Goal: Task Accomplishment & Management: Complete application form

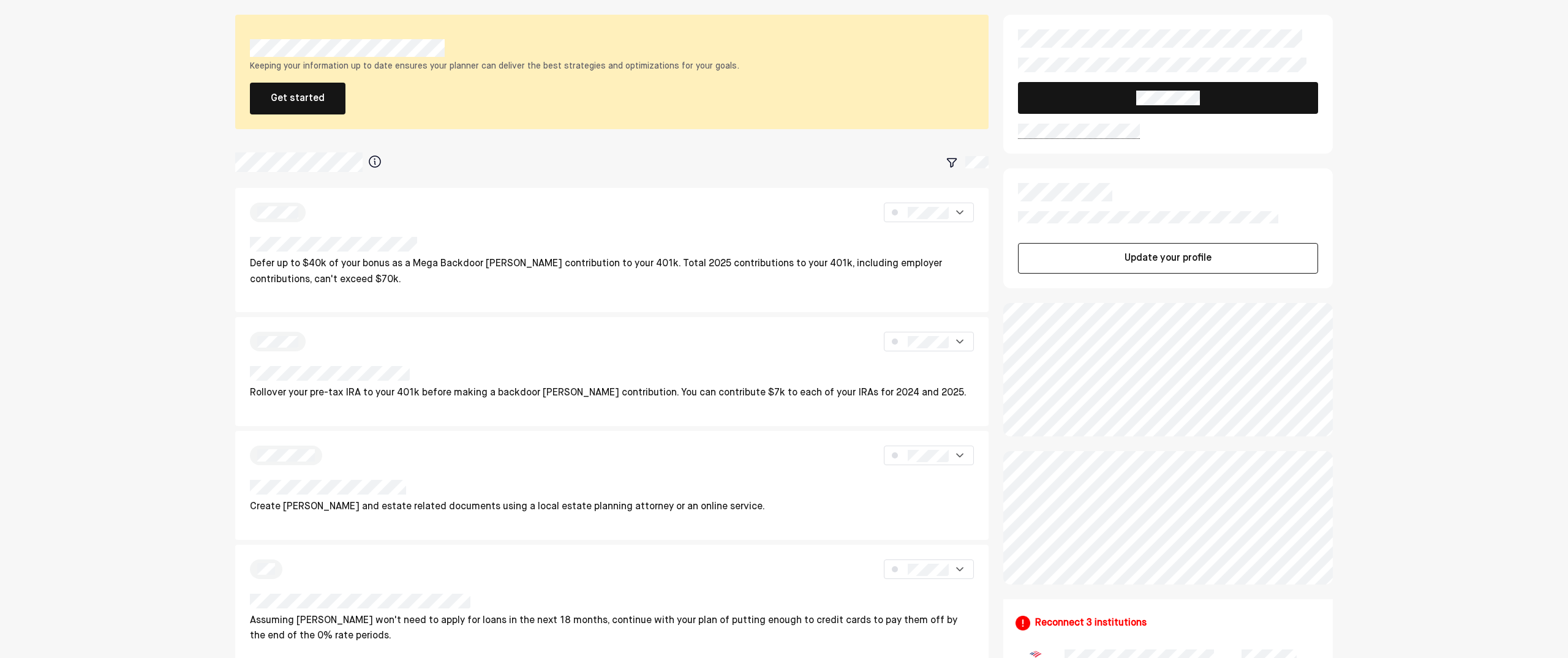
click at [291, 95] on button "Get started" at bounding box center [297, 99] width 96 height 32
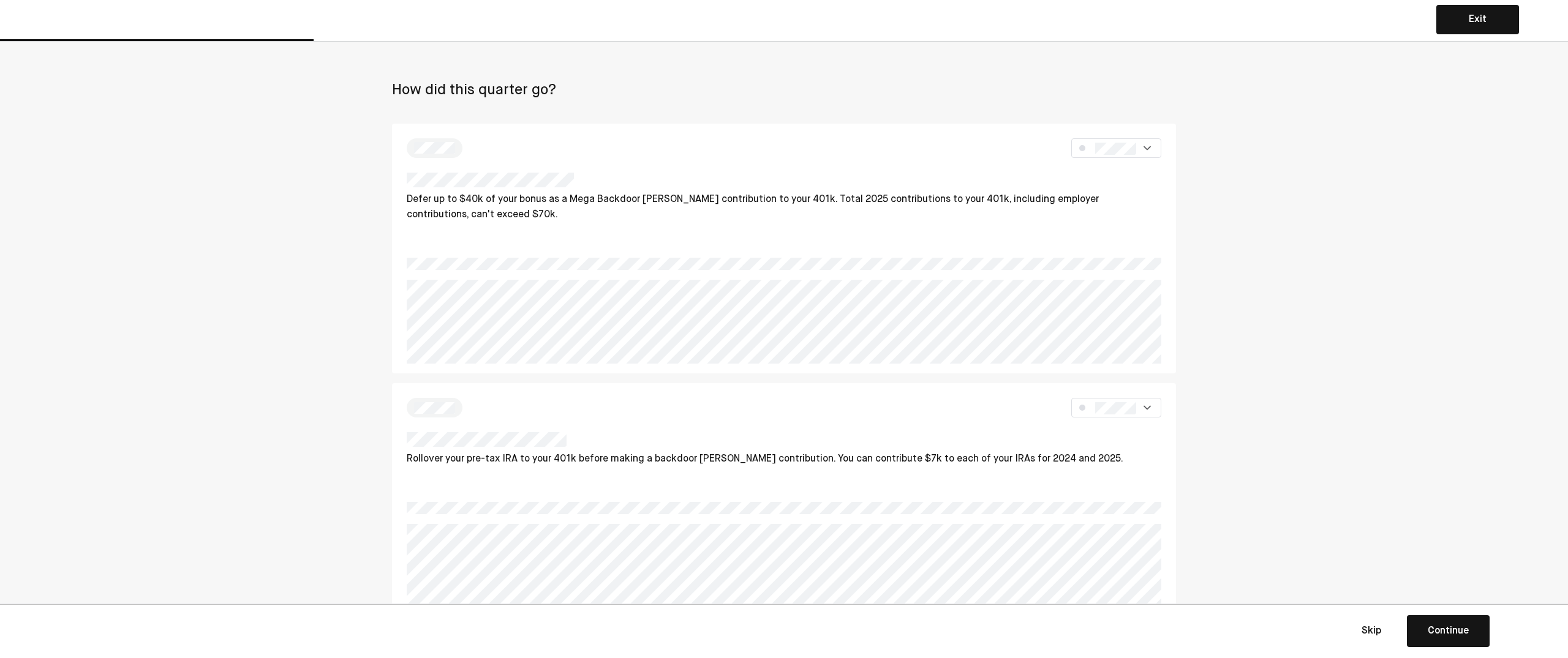
click at [1105, 141] on div at bounding box center [1115, 148] width 41 height 14
click at [925, 225] on div "Defer up to $40k of your bonus as a Mega Backdoor [PERSON_NAME] contribution to…" at bounding box center [784, 205] width 755 height 65
click at [1151, 146] on img at bounding box center [1148, 148] width 12 height 12
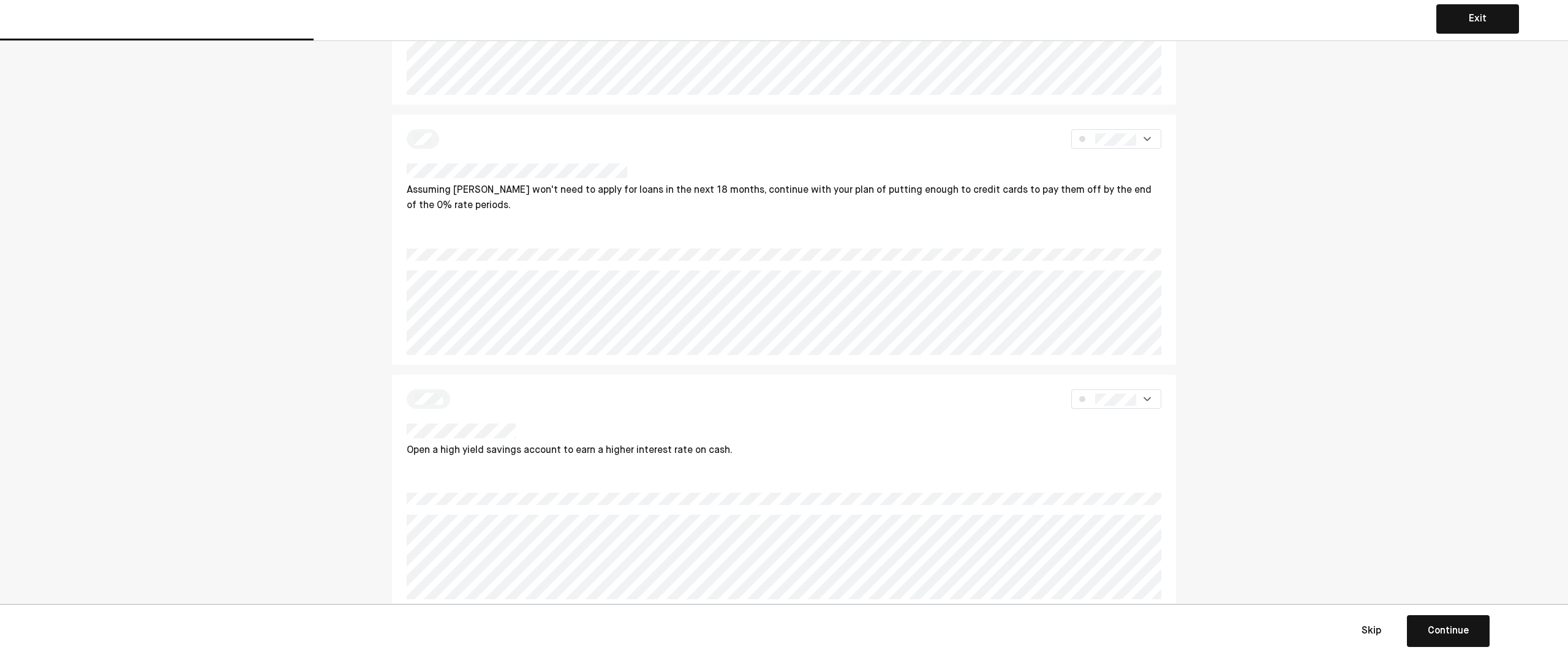
scroll to position [746, 0]
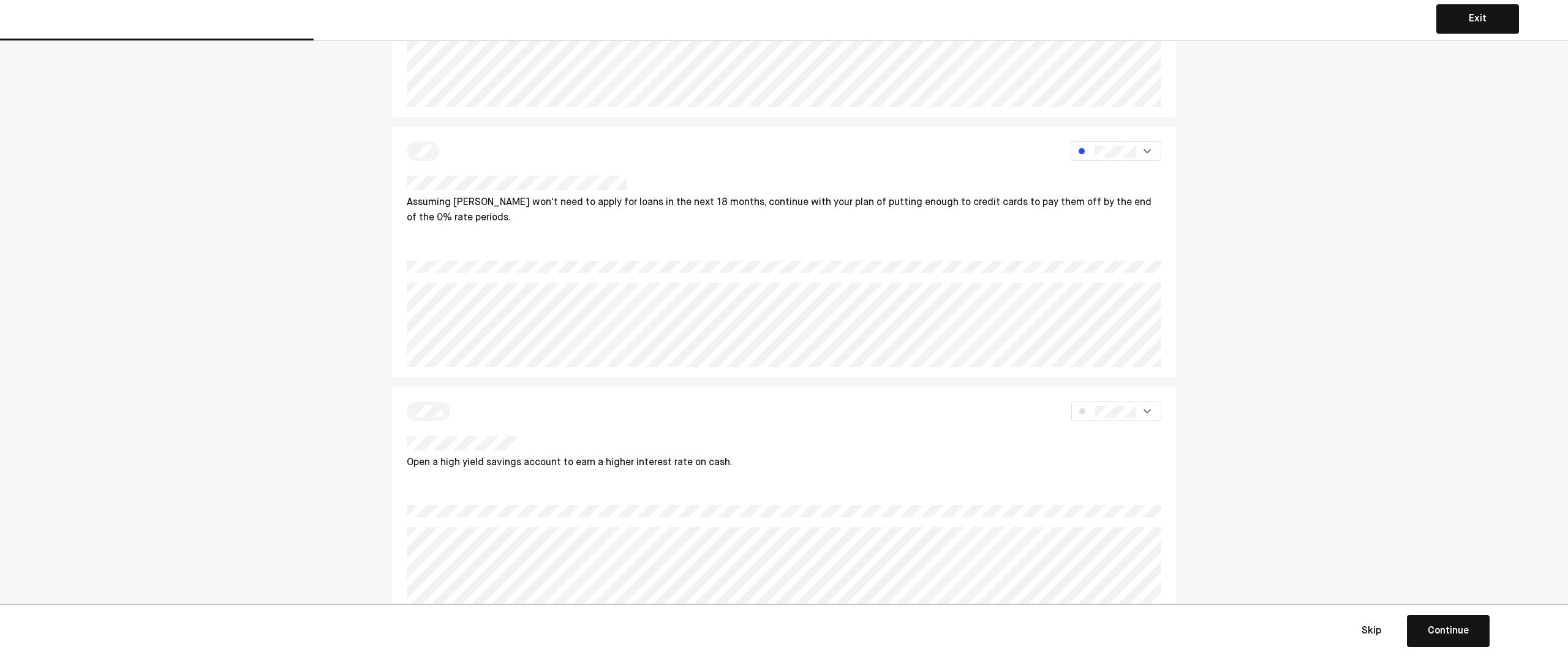
click at [888, 222] on p "Assuming [PERSON_NAME] won't need to apply for loans in the next 18 months, con…" at bounding box center [784, 211] width 755 height 32
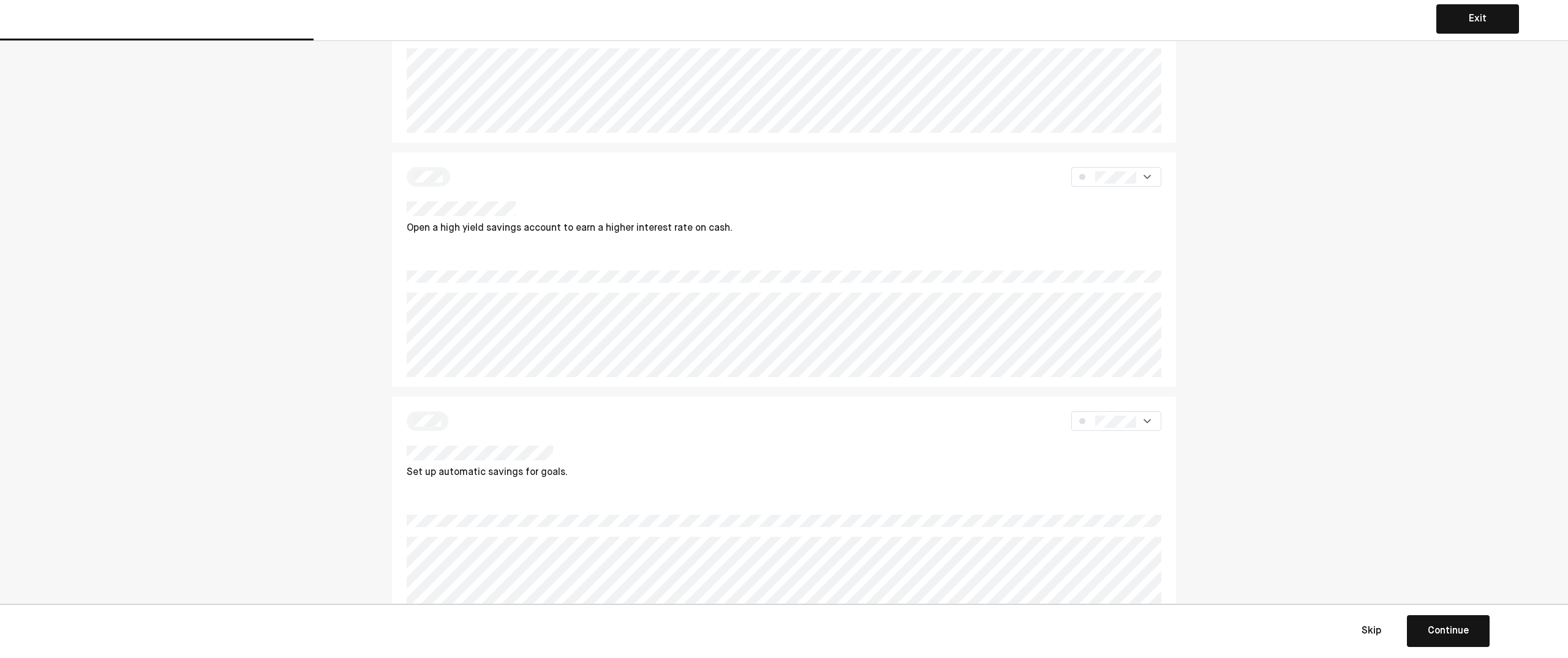
scroll to position [1026, 0]
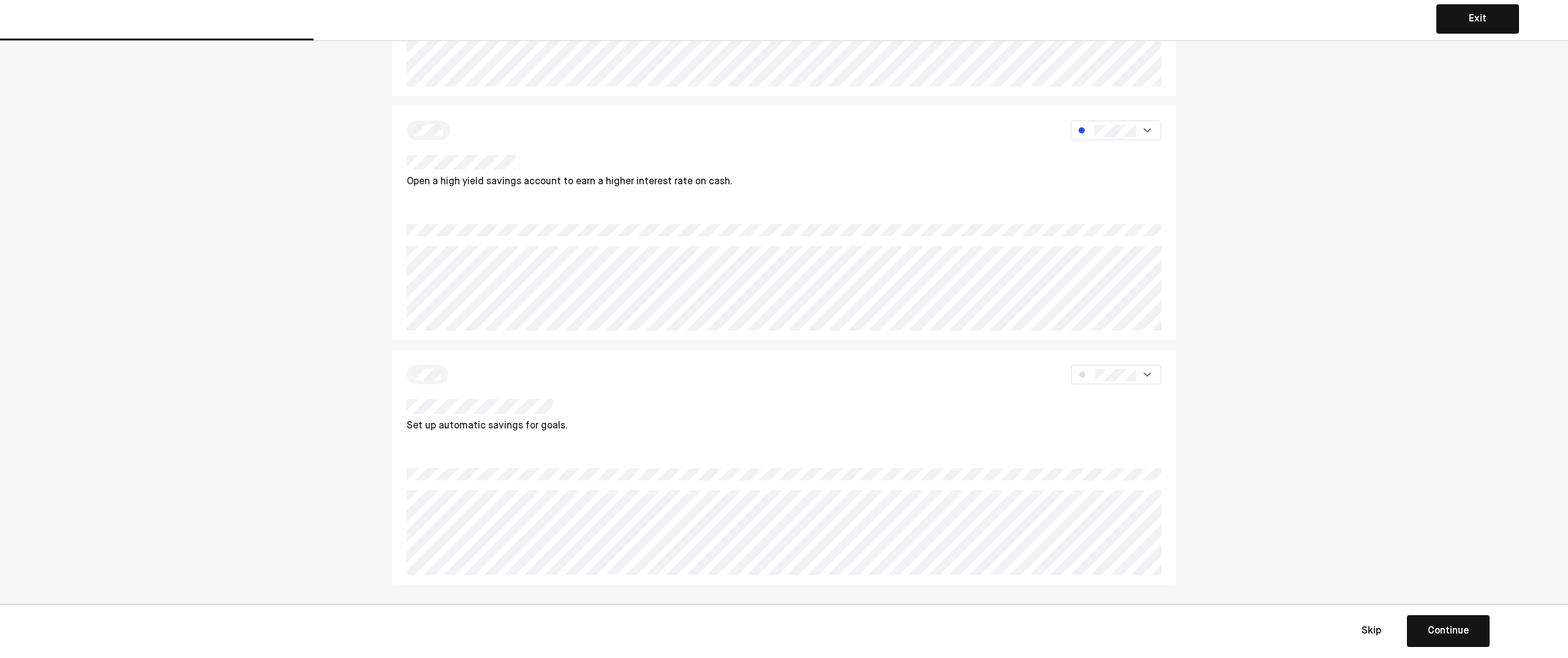
click at [1431, 638] on div "Continue" at bounding box center [1448, 631] width 41 height 15
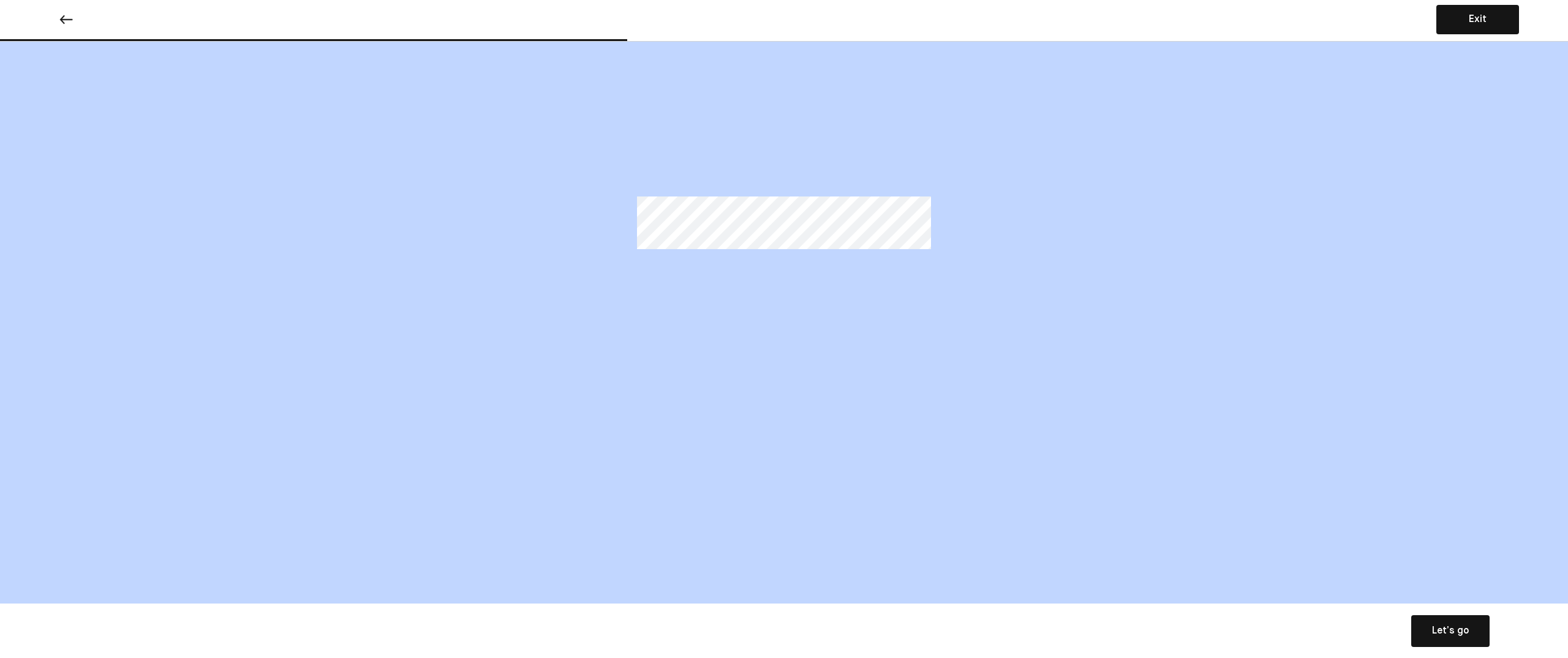
scroll to position [0, 0]
click at [1423, 626] on button "Let’s go Save Let’s go" at bounding box center [1451, 631] width 79 height 32
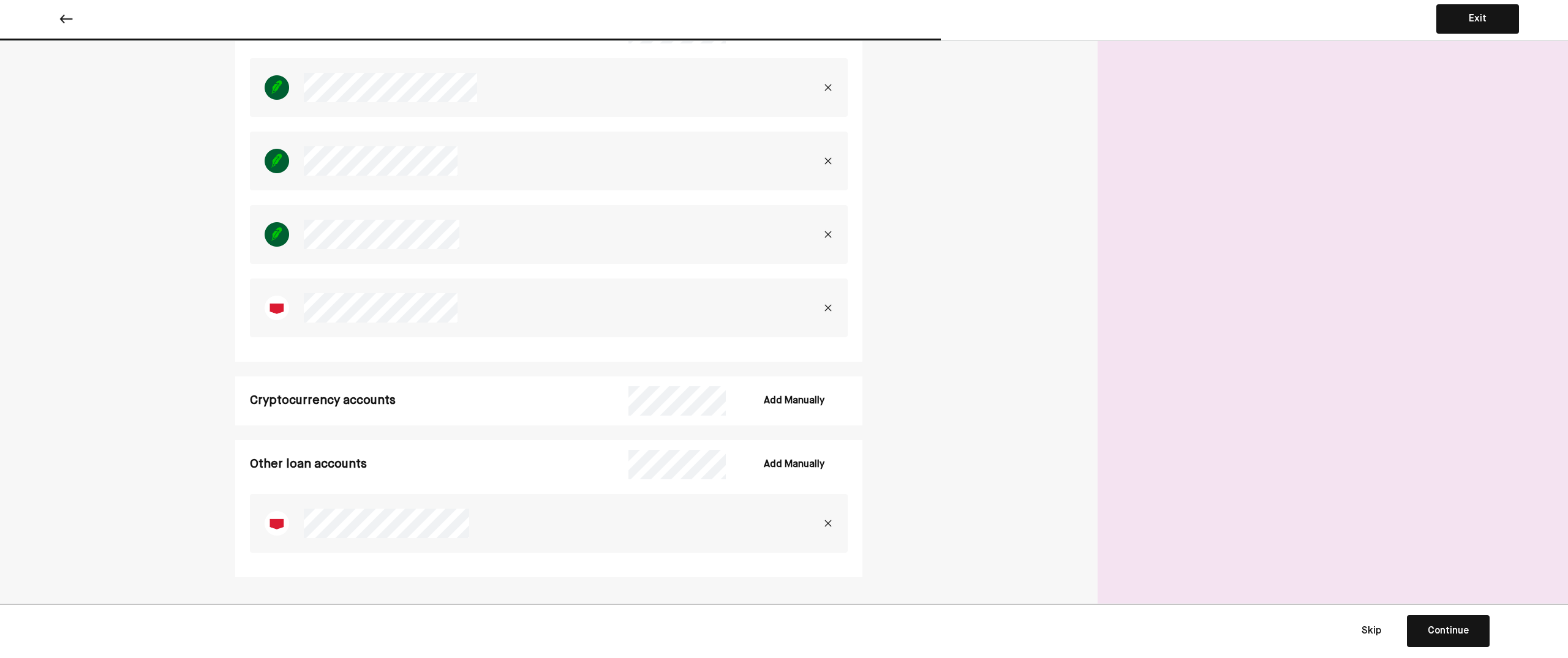
scroll to position [1695, 0]
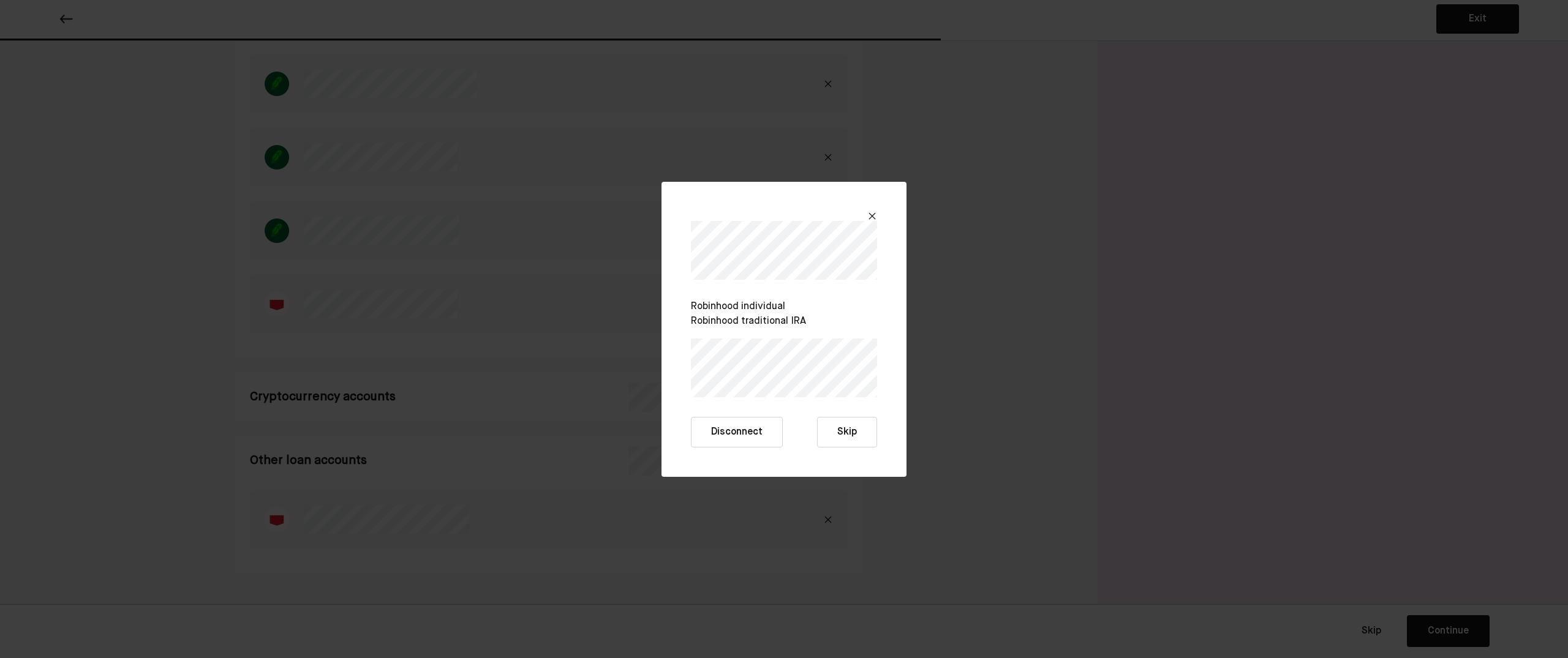
click at [836, 429] on button "Skip" at bounding box center [847, 432] width 60 height 31
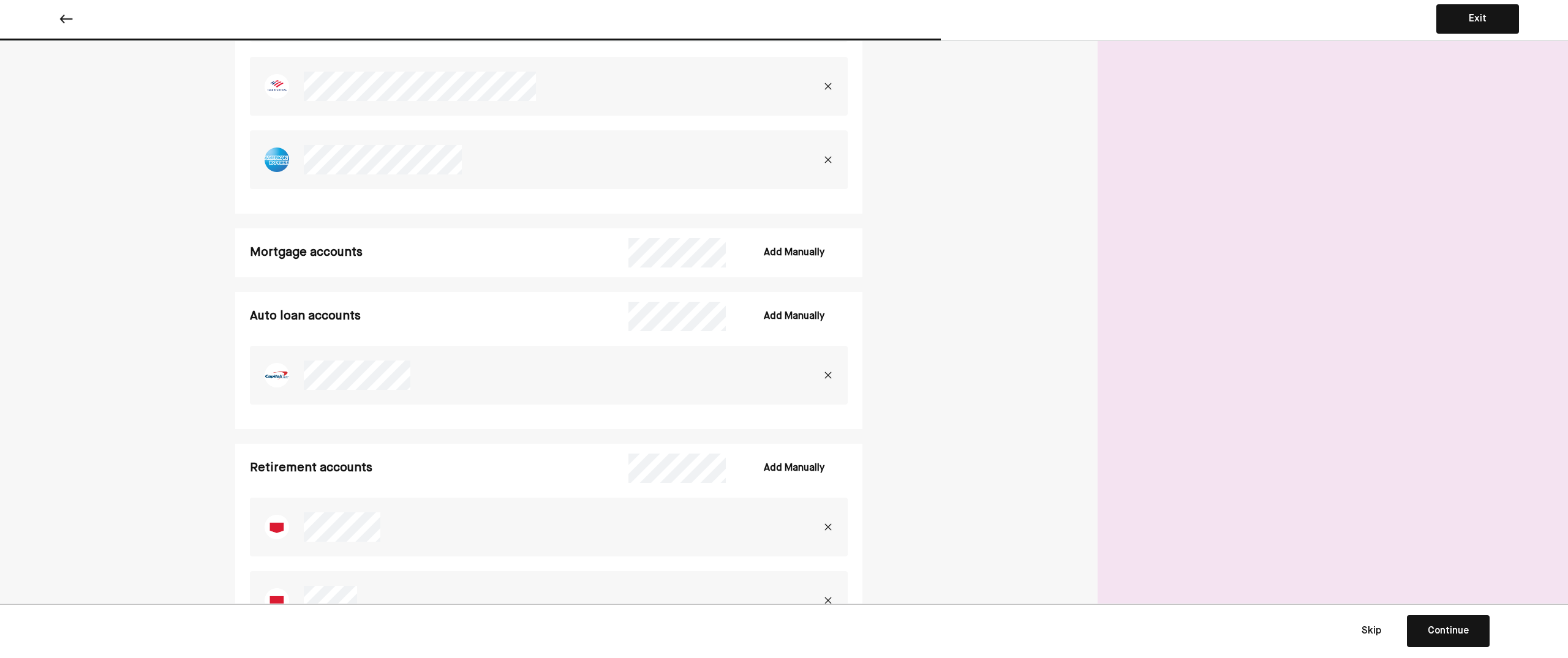
scroll to position [915, 0]
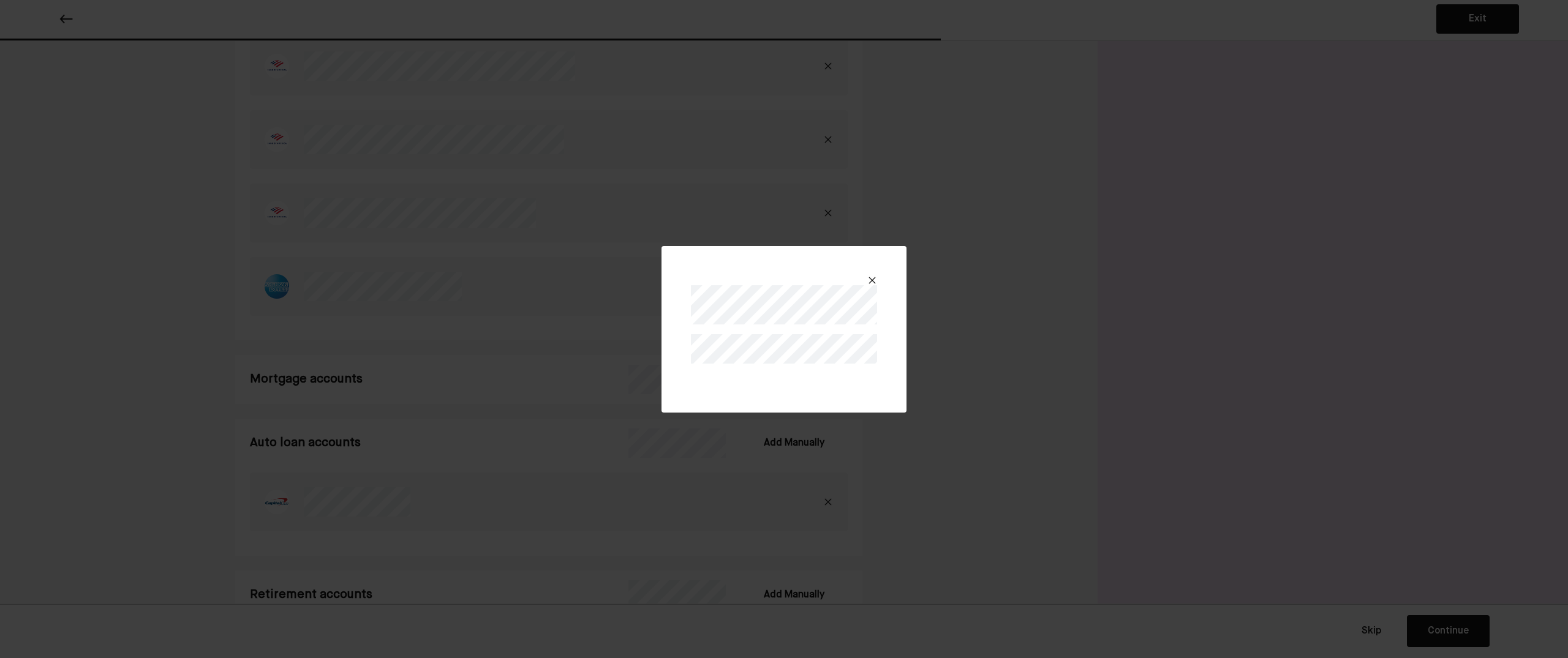
click at [869, 277] on img at bounding box center [872, 280] width 10 height 10
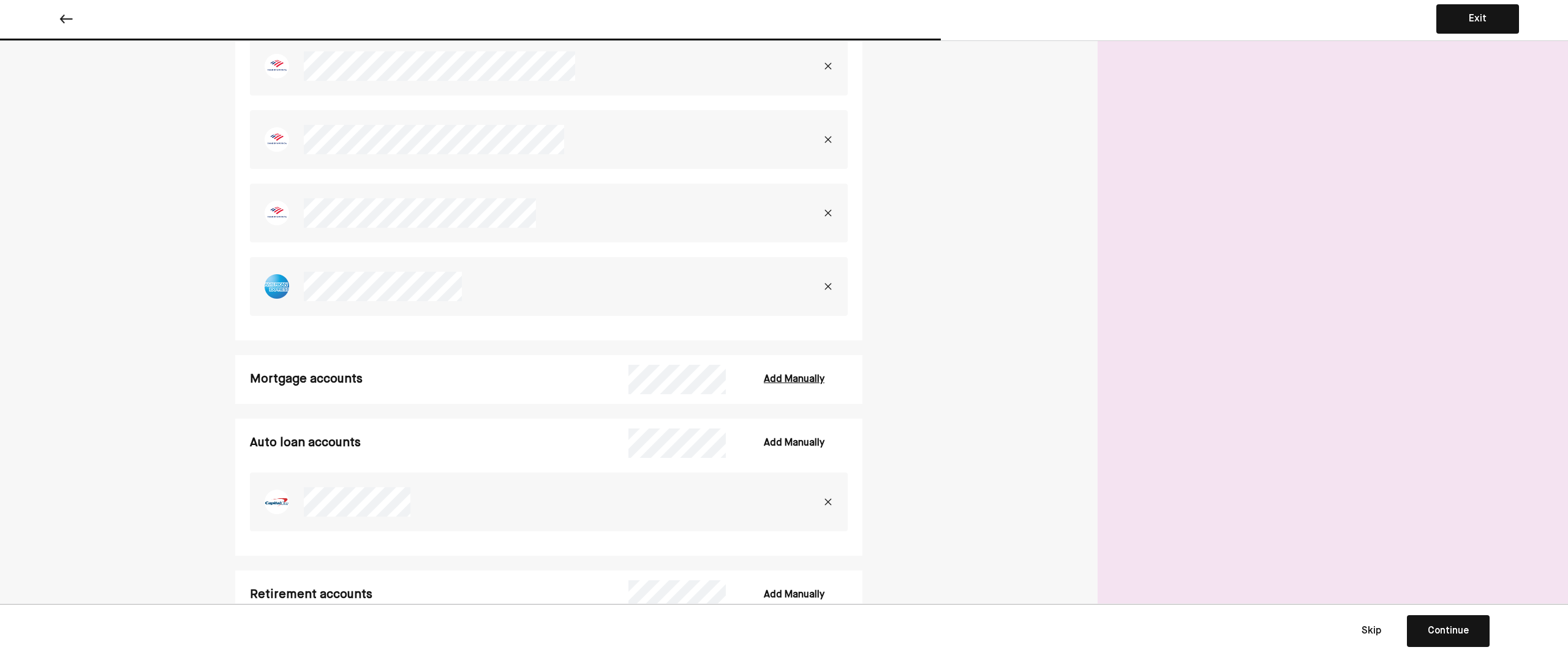
click at [802, 376] on div "Add Manually" at bounding box center [794, 379] width 61 height 15
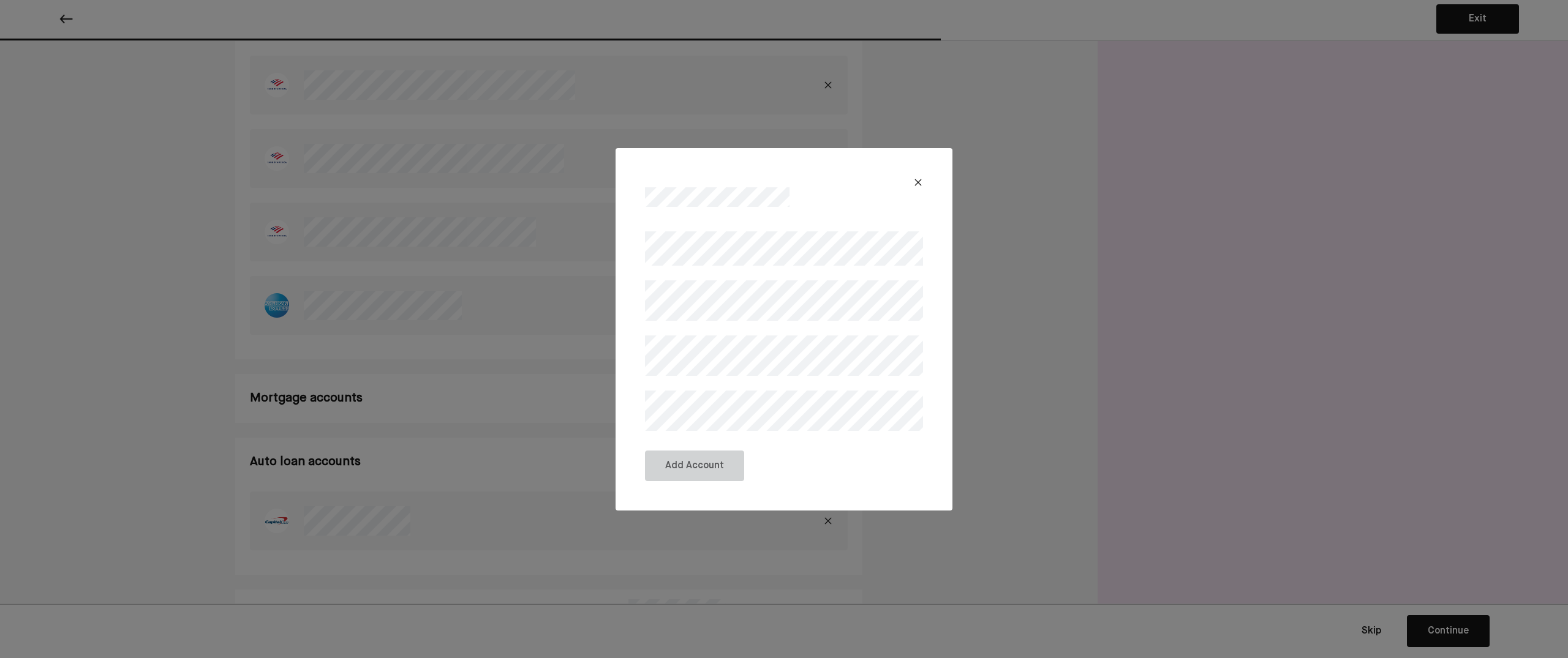
scroll to position [626, 0]
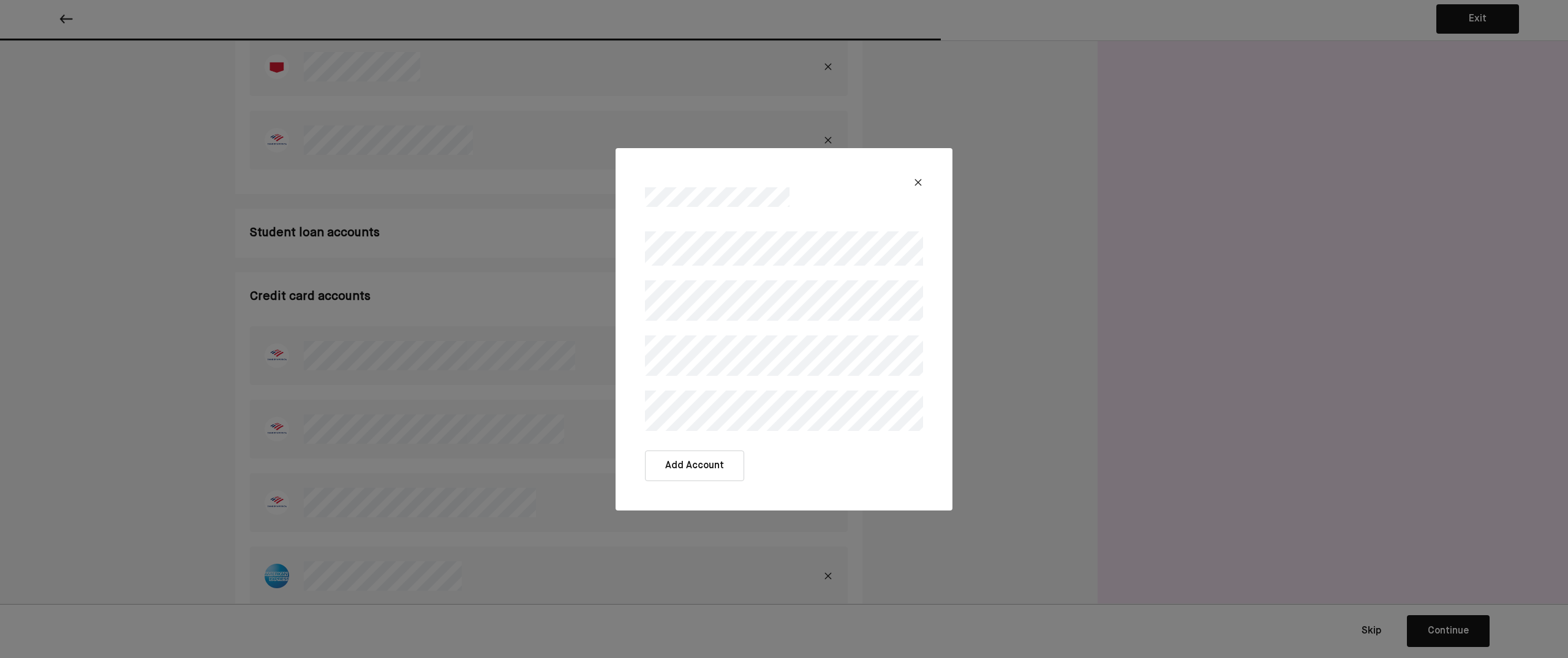
click at [727, 464] on button "Add Account" at bounding box center [694, 466] width 99 height 31
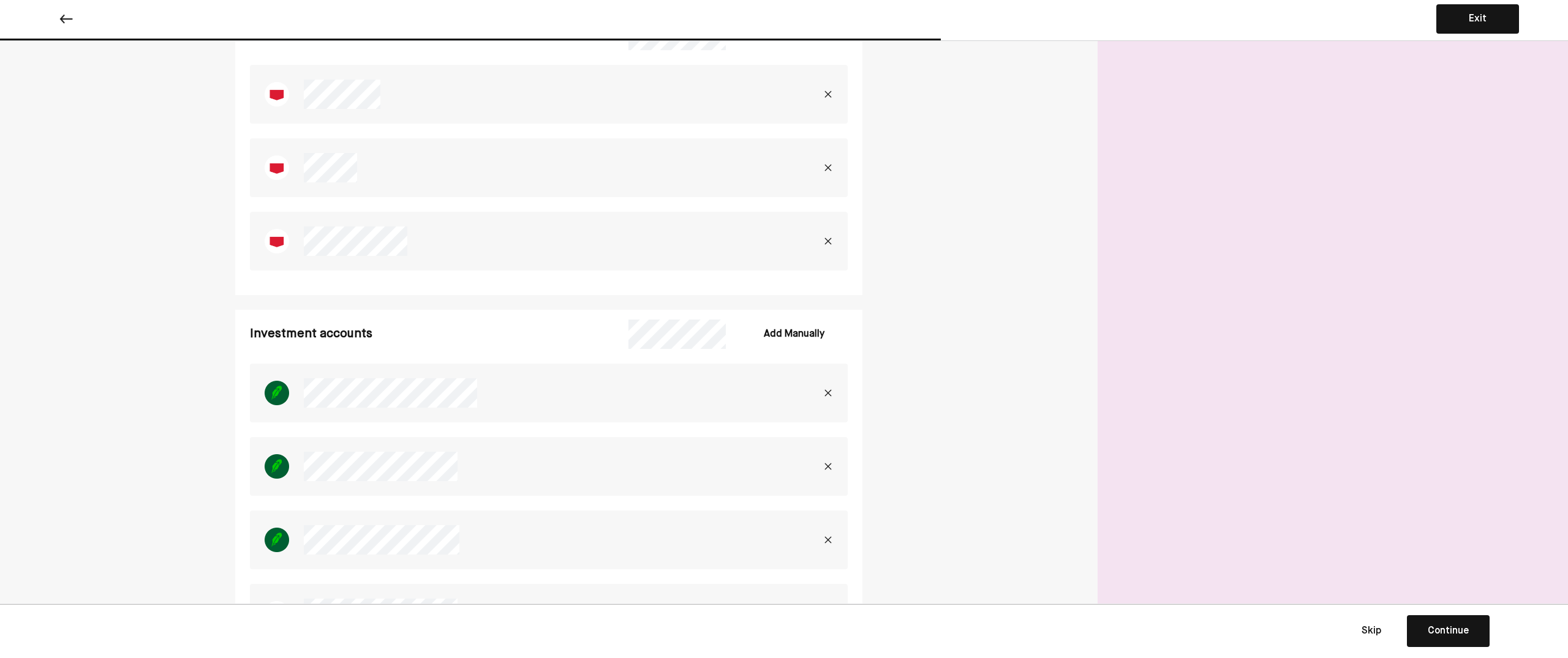
scroll to position [1448, 0]
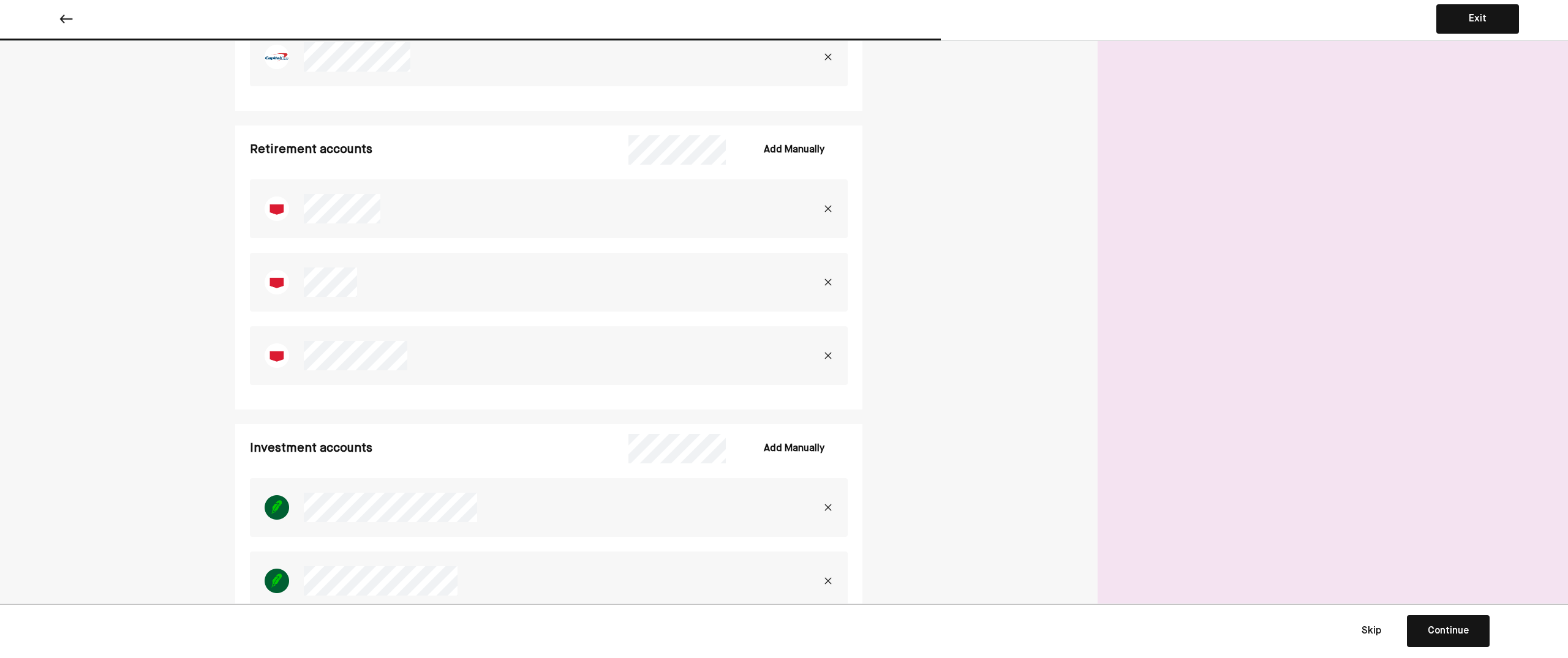
click at [1435, 628] on div "Continue" at bounding box center [1448, 631] width 41 height 15
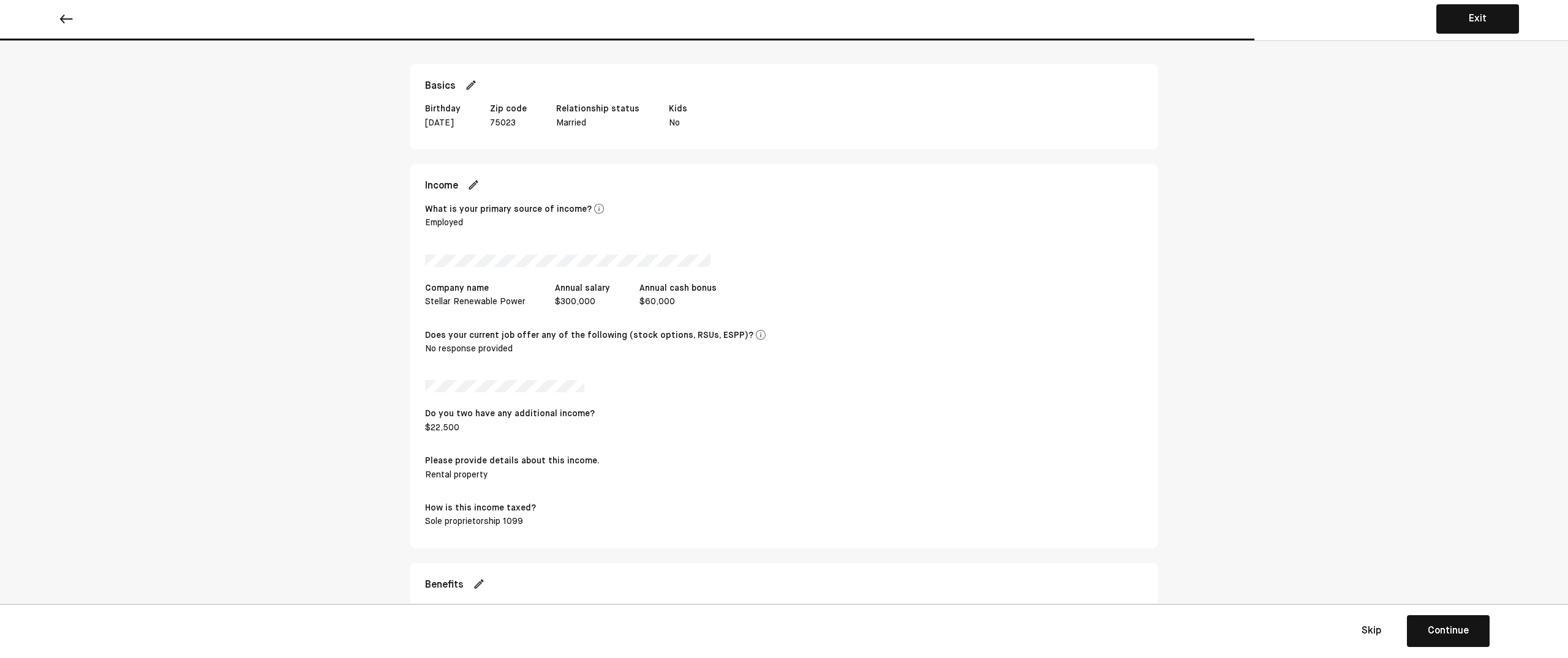
scroll to position [115, 0]
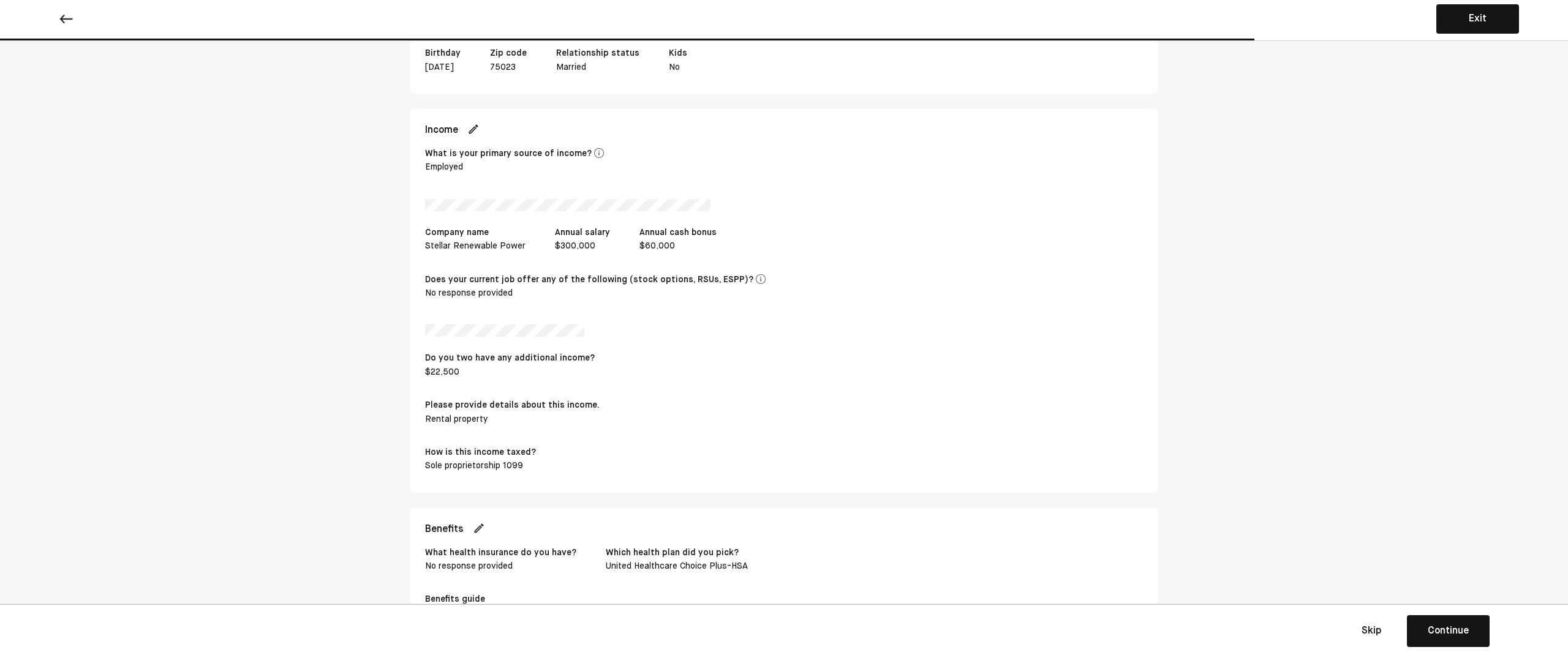
click at [471, 132] on img at bounding box center [474, 129] width 12 height 12
select select "********"
select select "**********"
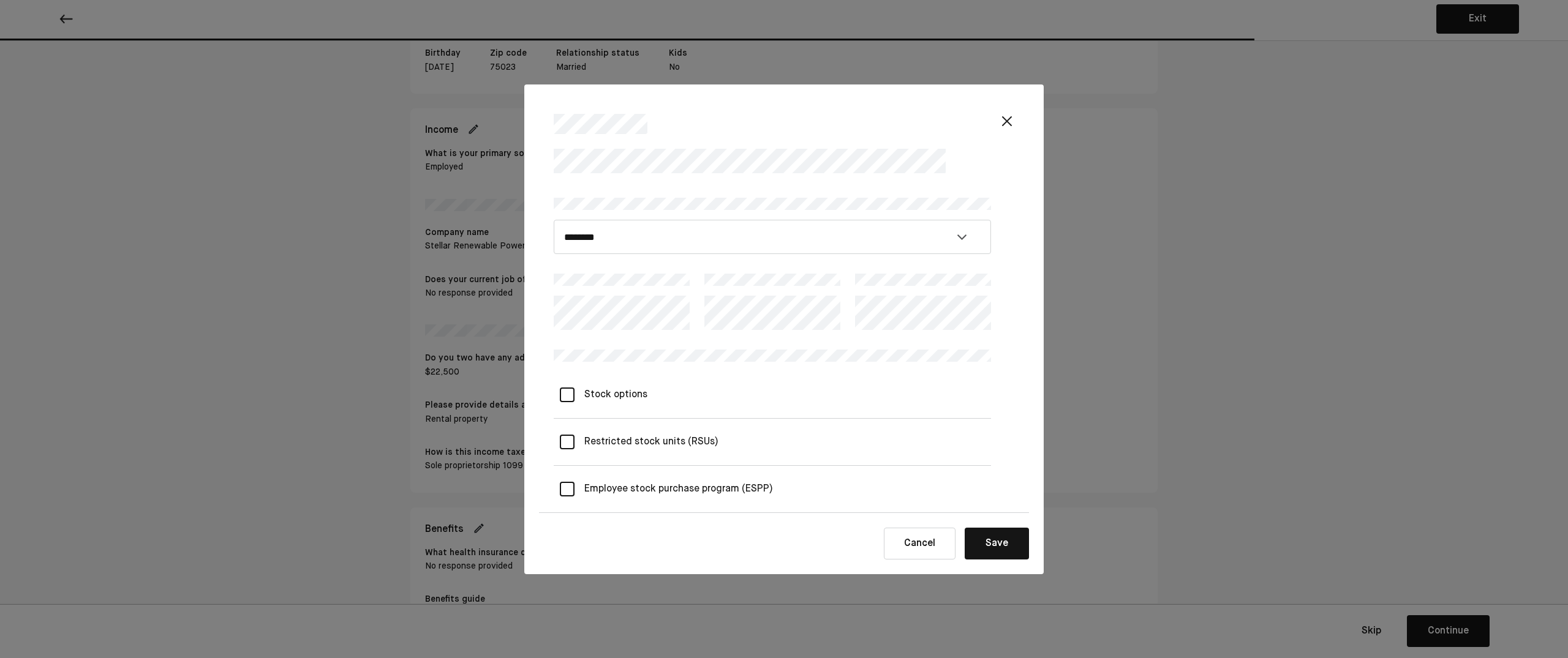
click at [519, 304] on div "**********" at bounding box center [784, 329] width 1568 height 658
click at [832, 383] on div "Stock options" at bounding box center [772, 395] width 437 height 47
click at [782, 389] on div "L Stock options" at bounding box center [772, 395] width 437 height 47
click at [688, 445] on \(RSUs\) "Restricted stock units (RSUs)" at bounding box center [646, 442] width 144 height 34
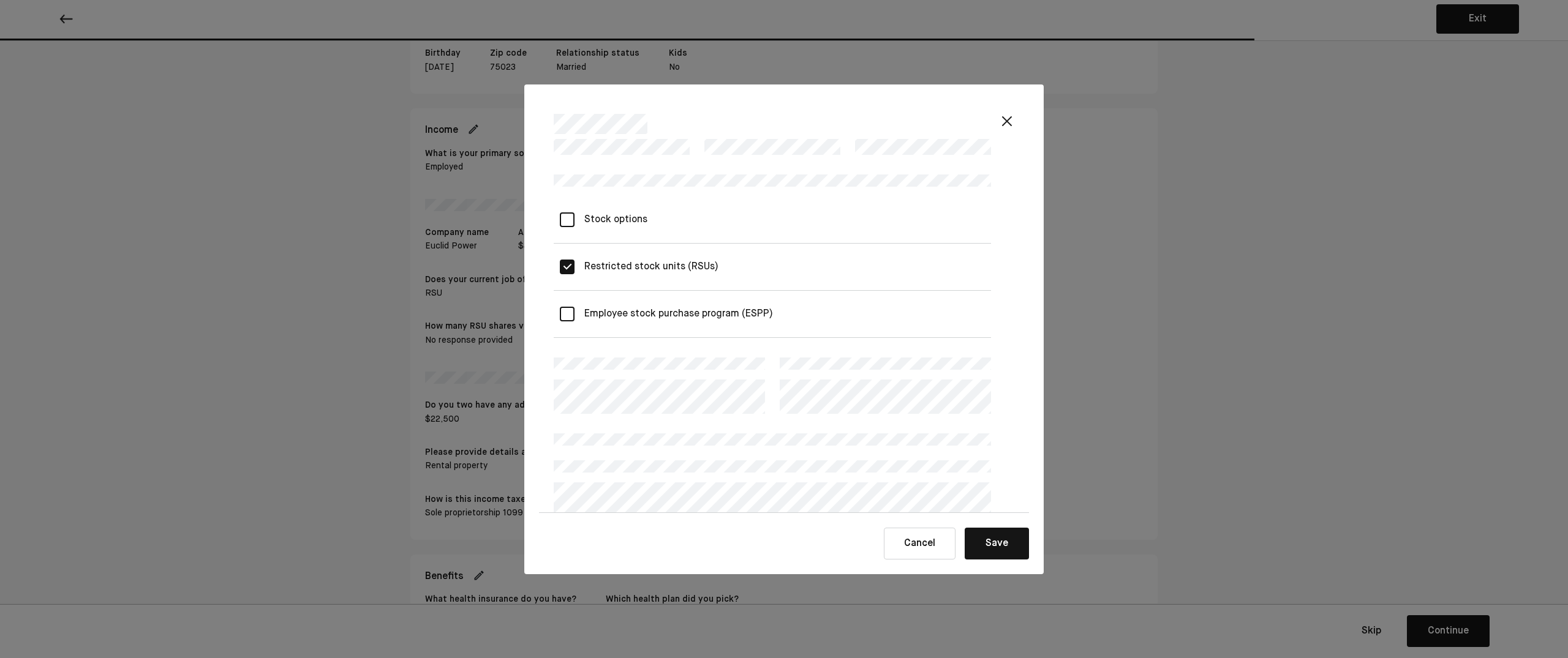
scroll to position [242, 1]
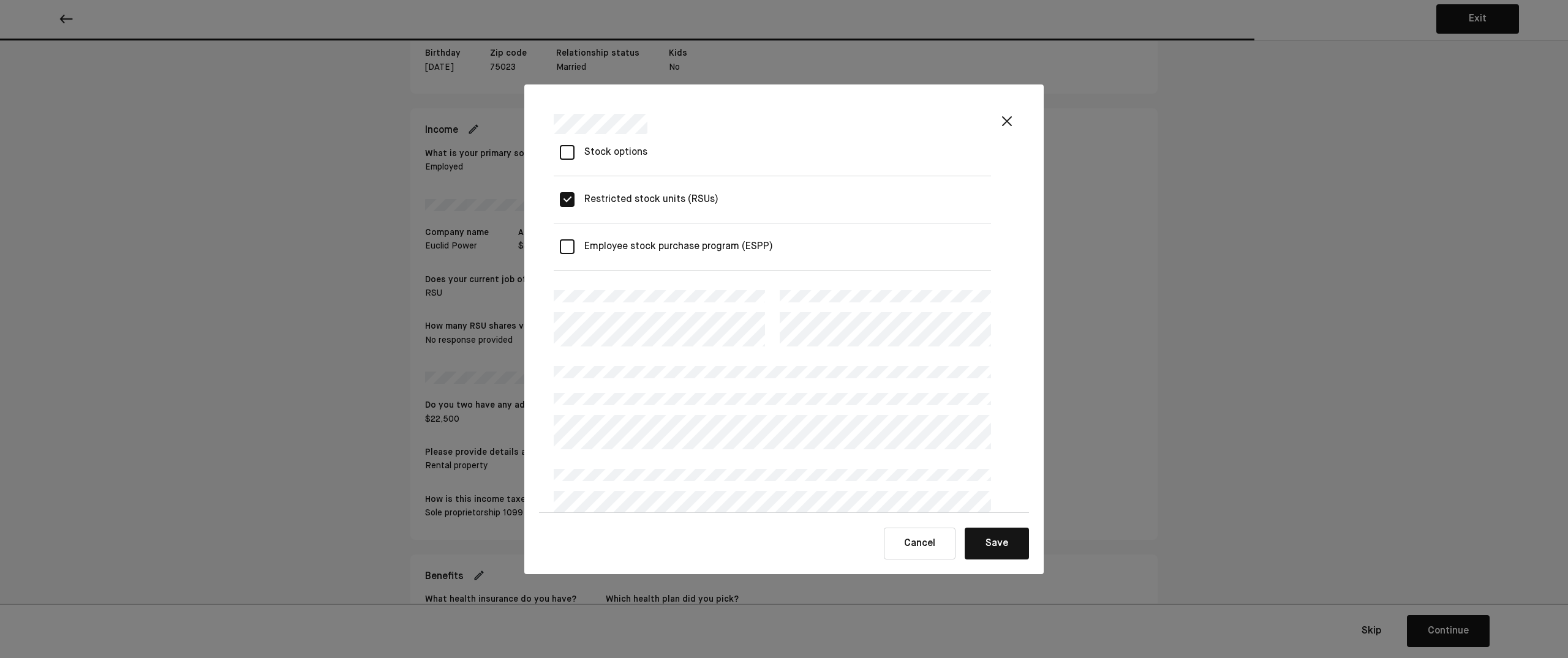
click at [783, 392] on div at bounding box center [772, 418] width 437 height 61
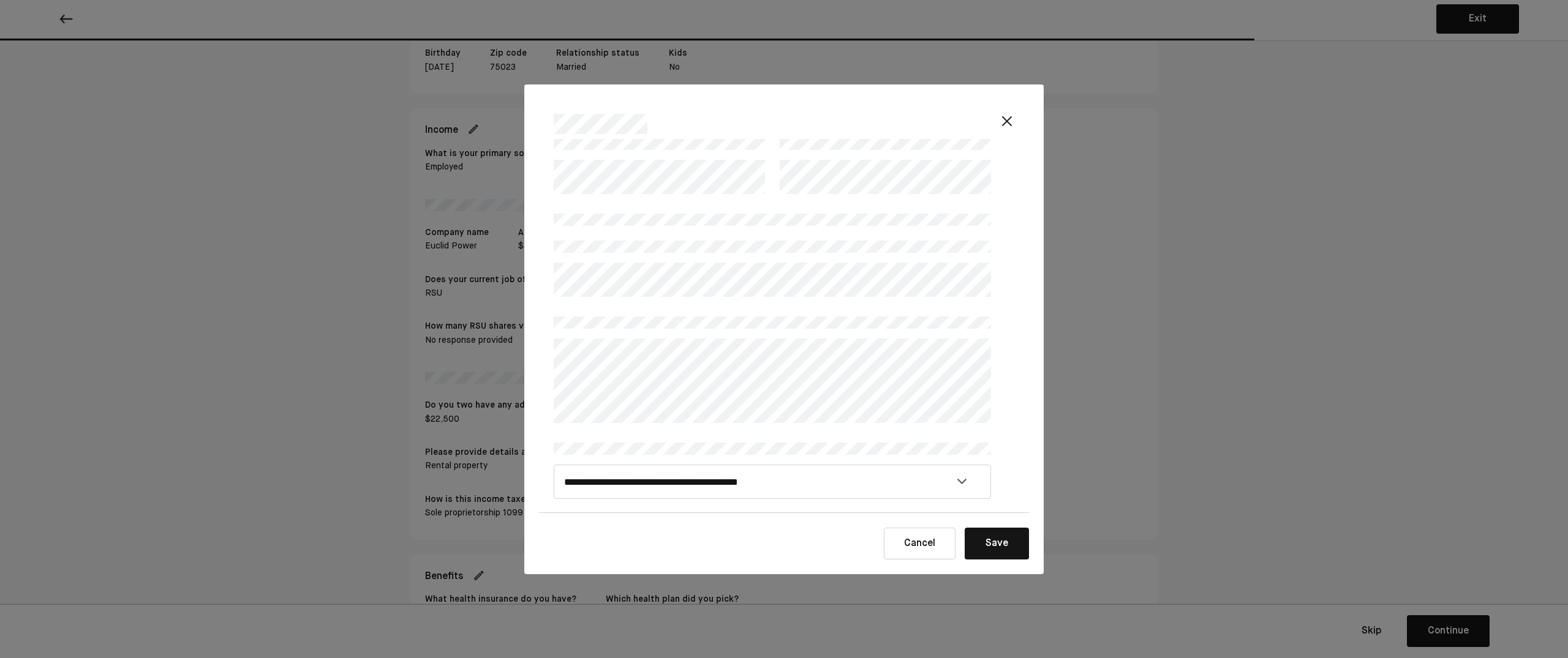
scroll to position [396, 1]
click at [564, 259] on div at bounding box center [772, 264] width 437 height 61
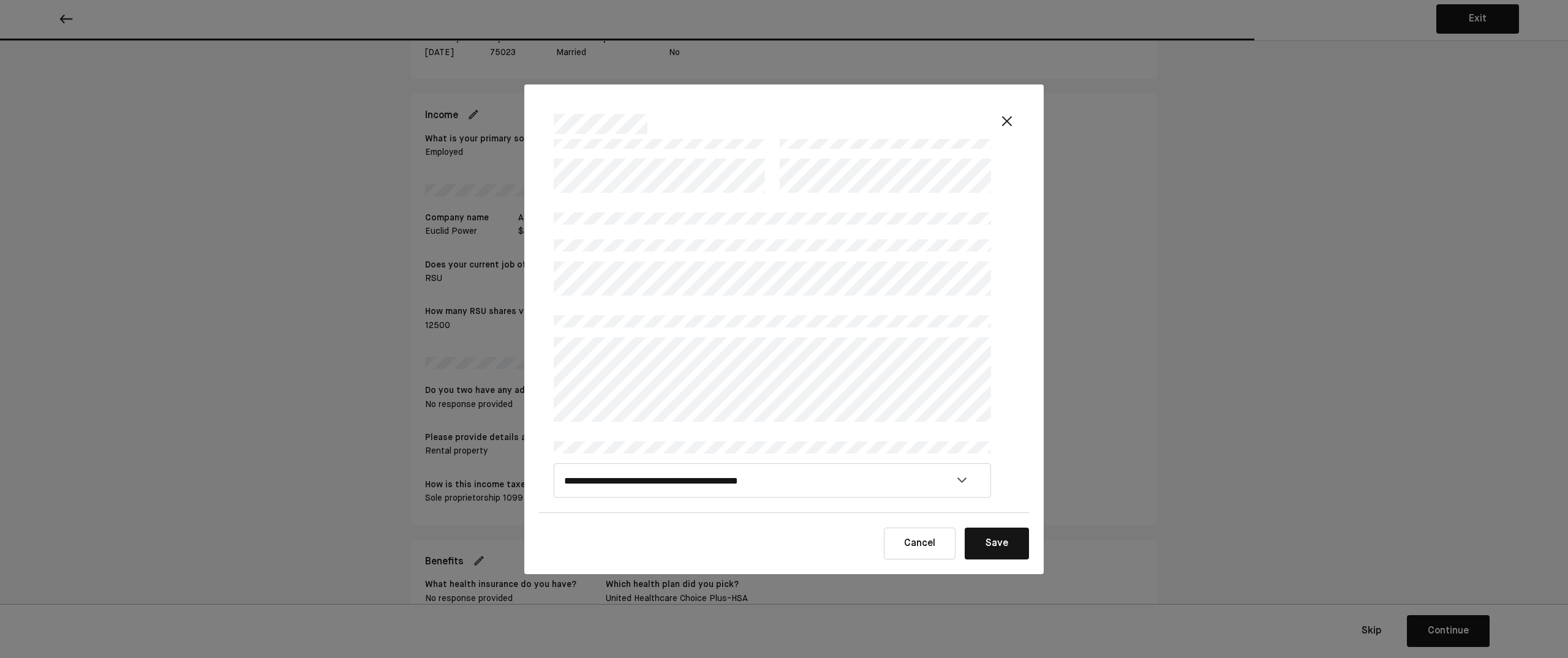
click at [490, 340] on div "**********" at bounding box center [784, 329] width 1568 height 658
click at [734, 479] on select "**********" at bounding box center [772, 480] width 437 height 34
select select
click at [554, 463] on select "**********" at bounding box center [772, 480] width 437 height 34
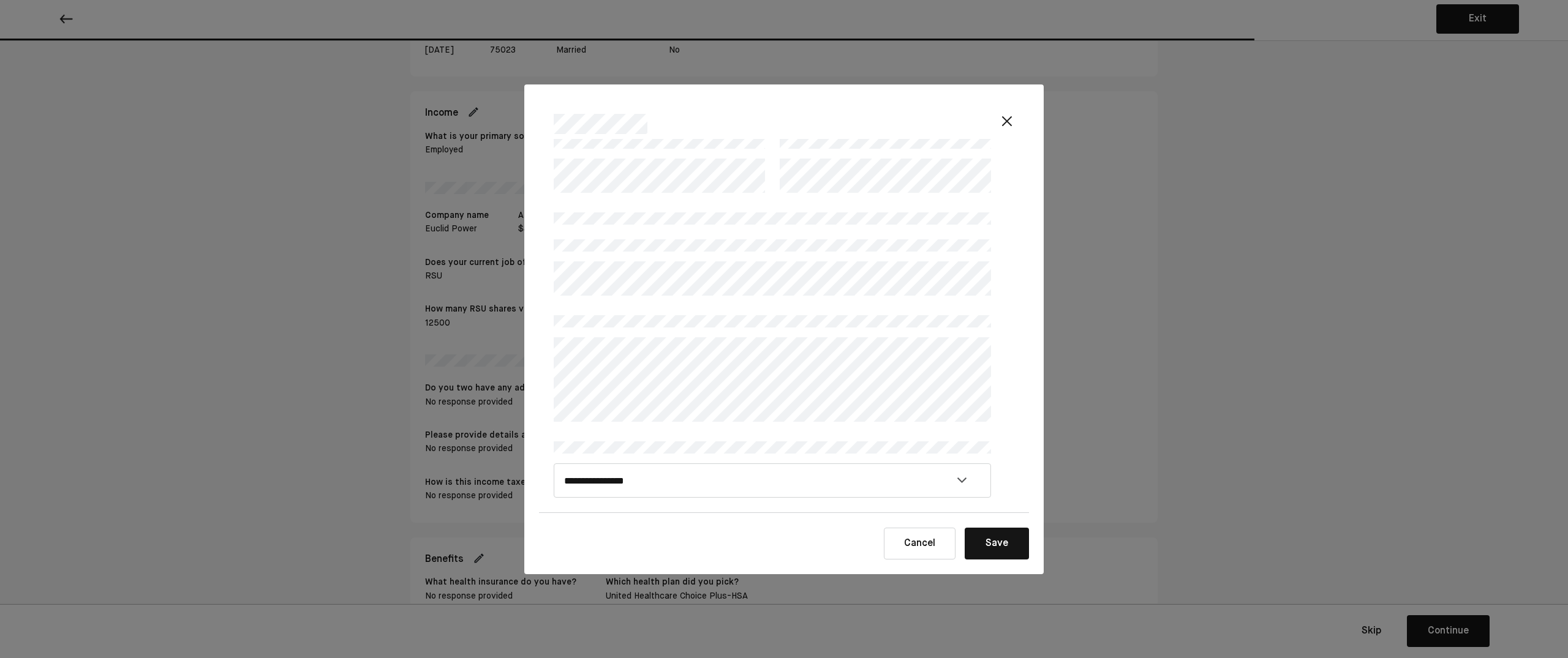
scroll to position [363, 0]
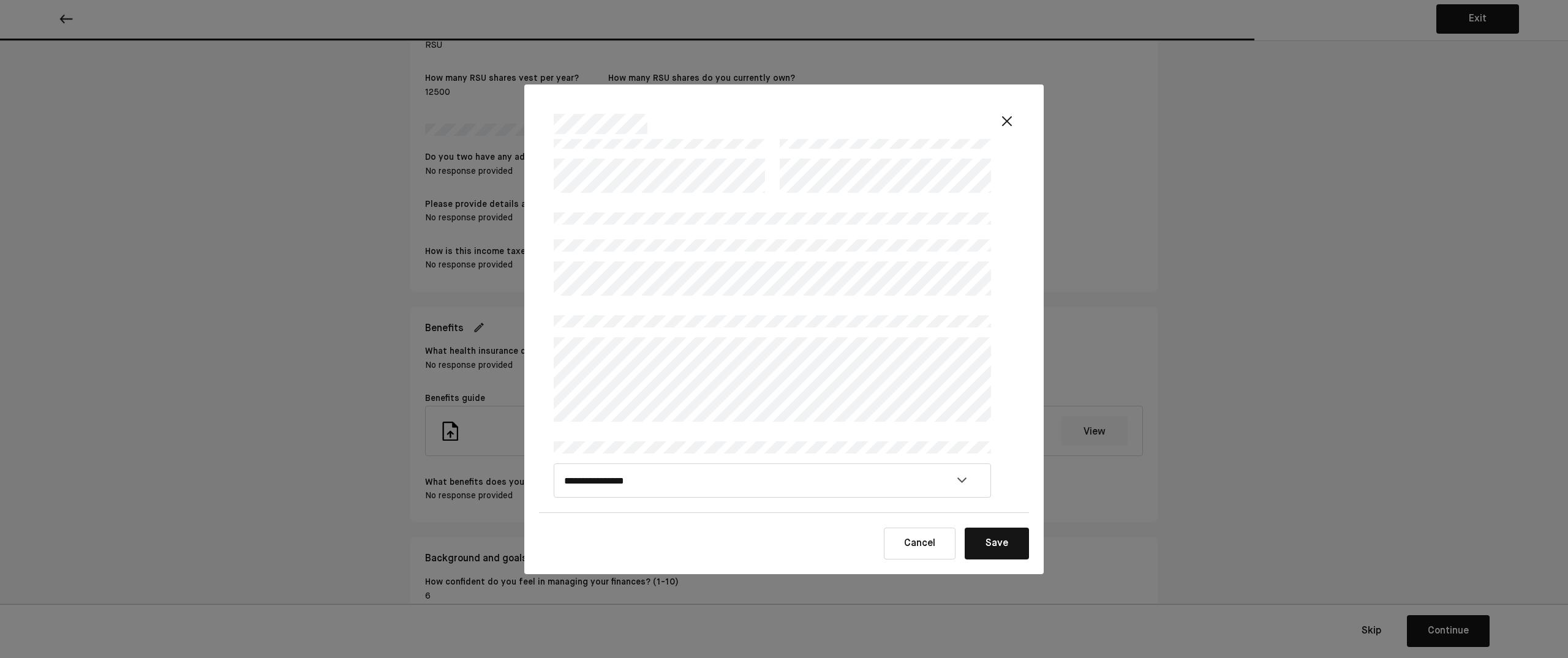
click at [992, 544] on button "Save" at bounding box center [997, 544] width 64 height 32
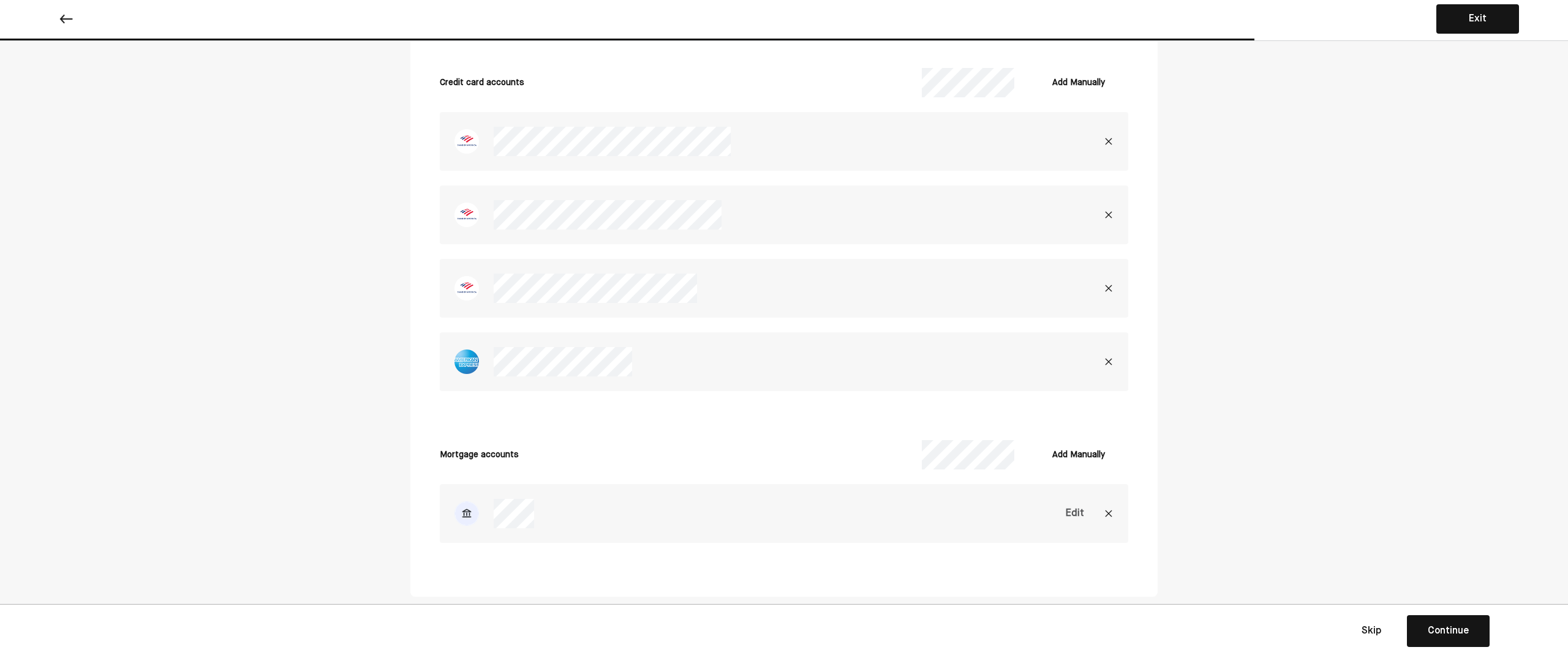
scroll to position [4321, 0]
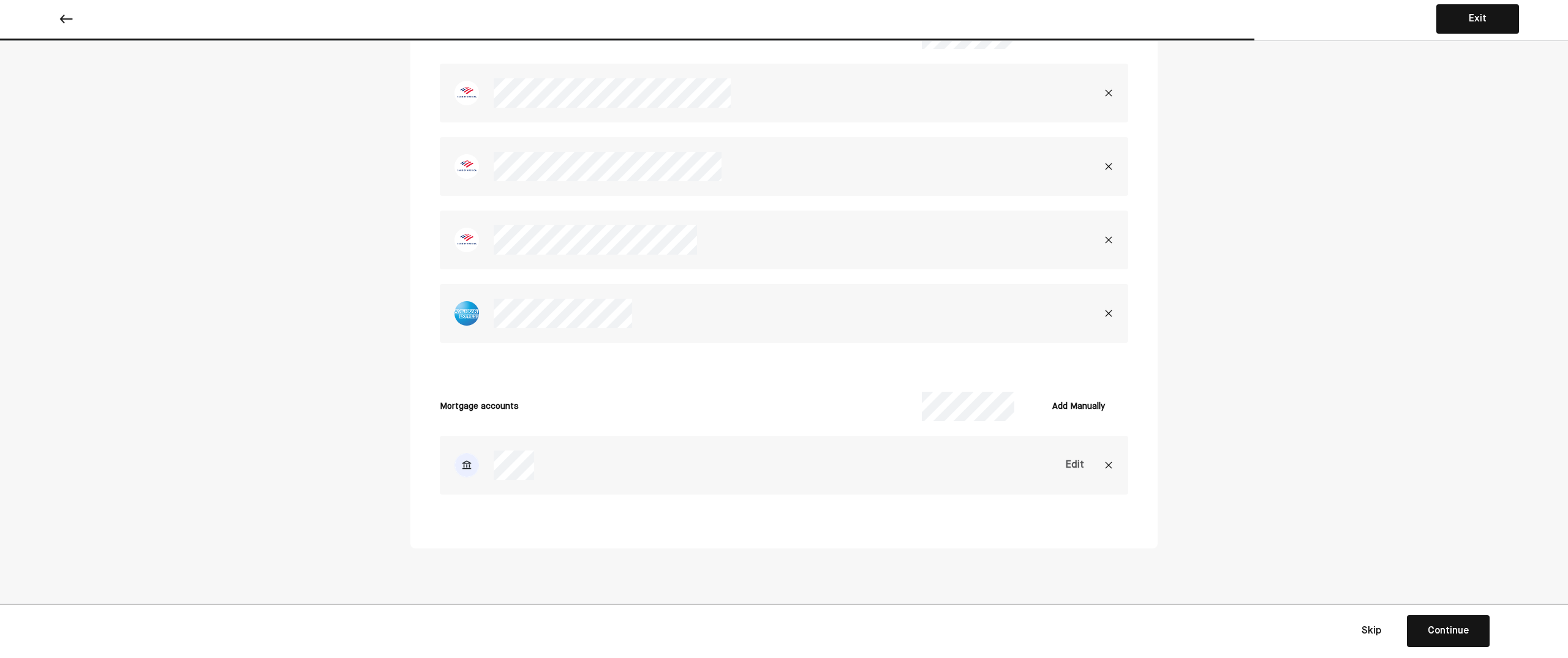
click at [1434, 628] on div "Continue" at bounding box center [1448, 631] width 41 height 15
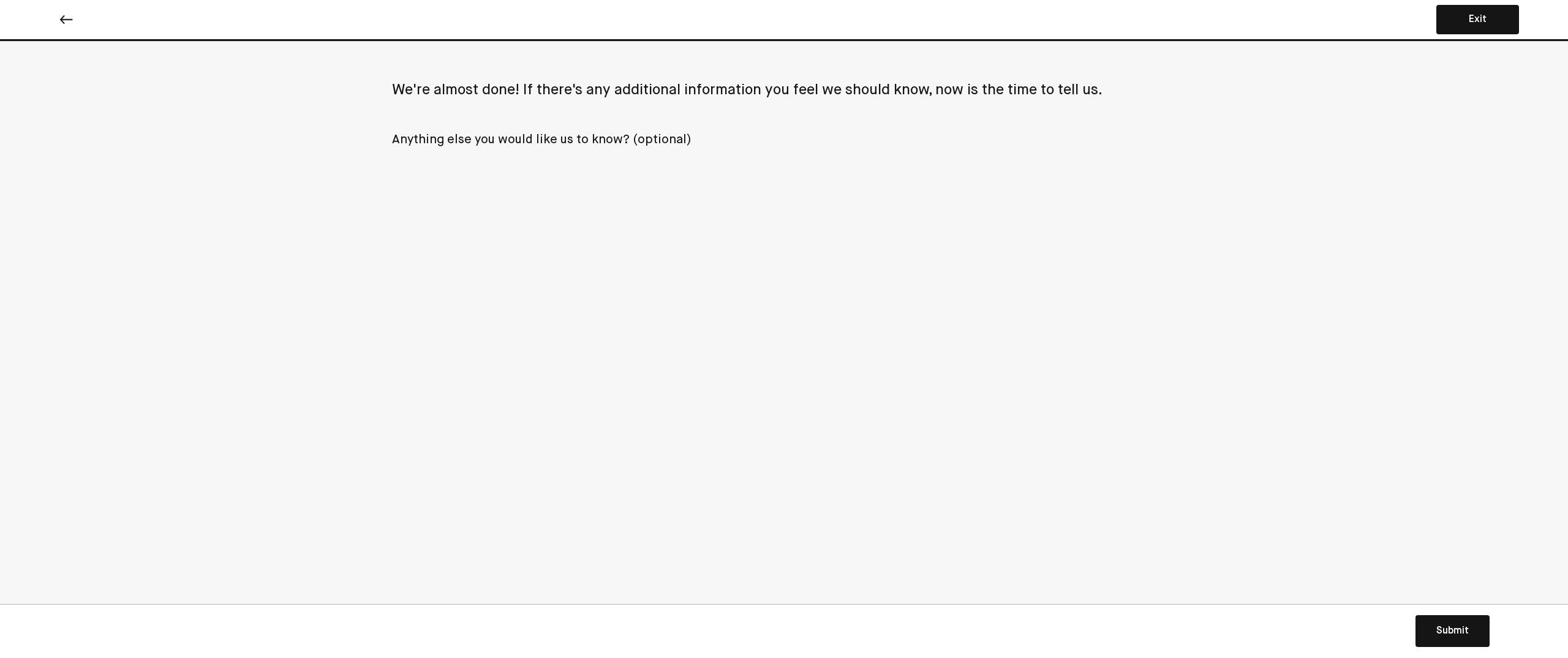
scroll to position [0, 0]
click at [1457, 622] on button "Submit Submit Submit" at bounding box center [1453, 631] width 74 height 32
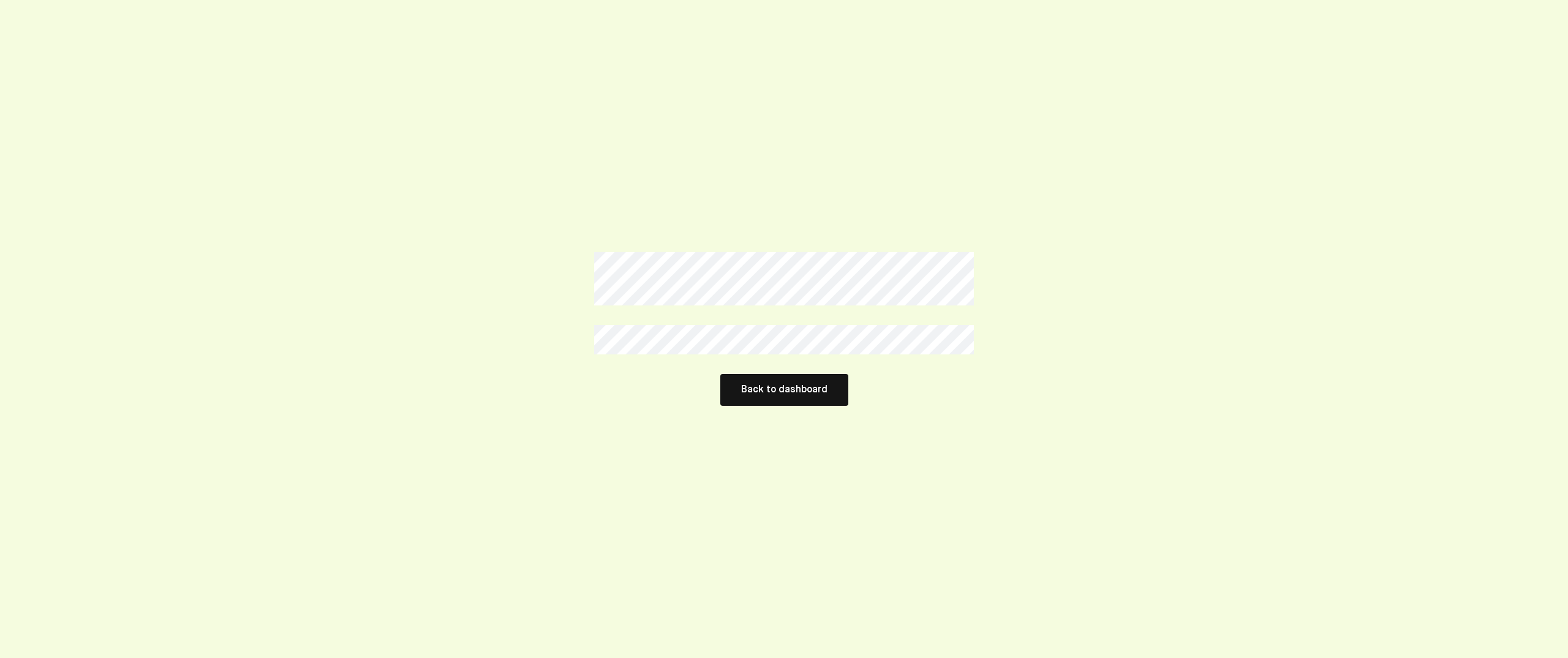
click at [788, 380] on button "Back to dashboard" at bounding box center [784, 390] width 128 height 32
